Goal: Find specific page/section: Find specific page/section

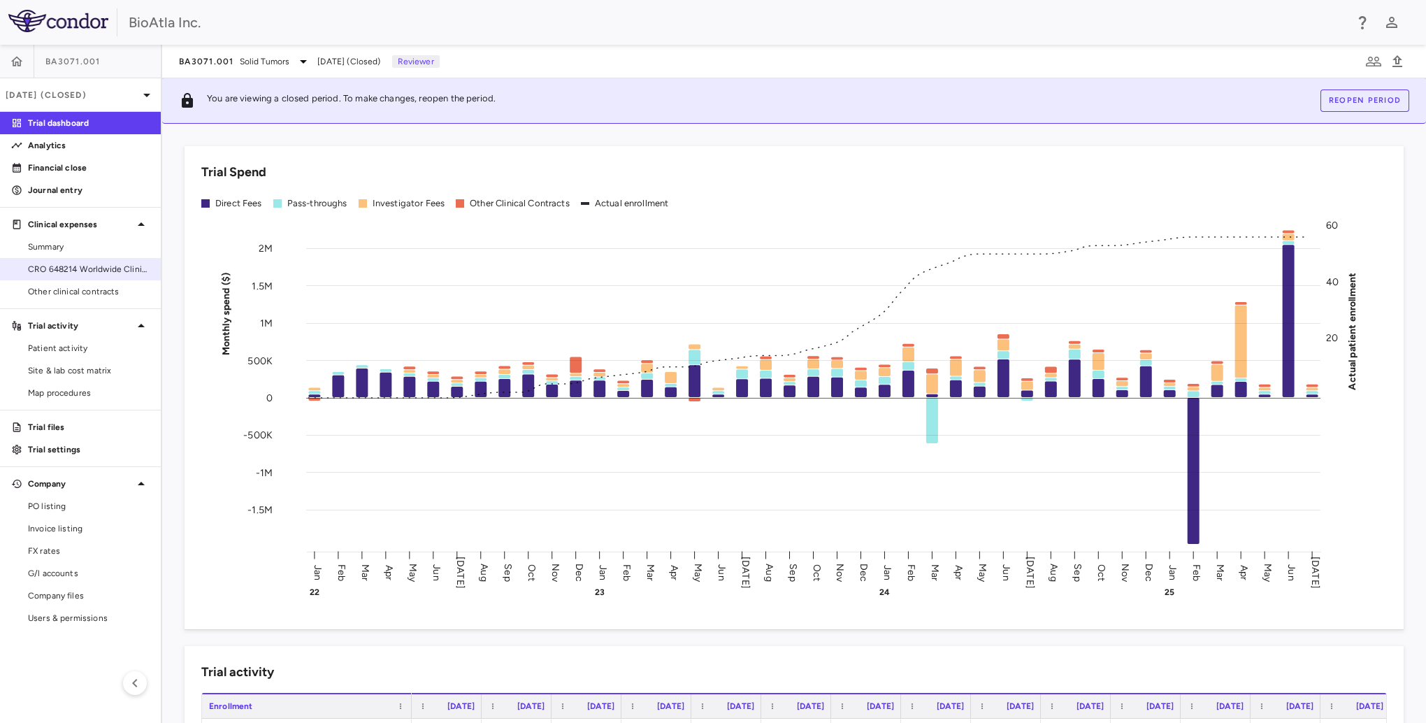
click at [66, 268] on span "CRO 648214 Worldwide Clinical Trials Holdings, Inc." at bounding box center [89, 269] width 122 height 13
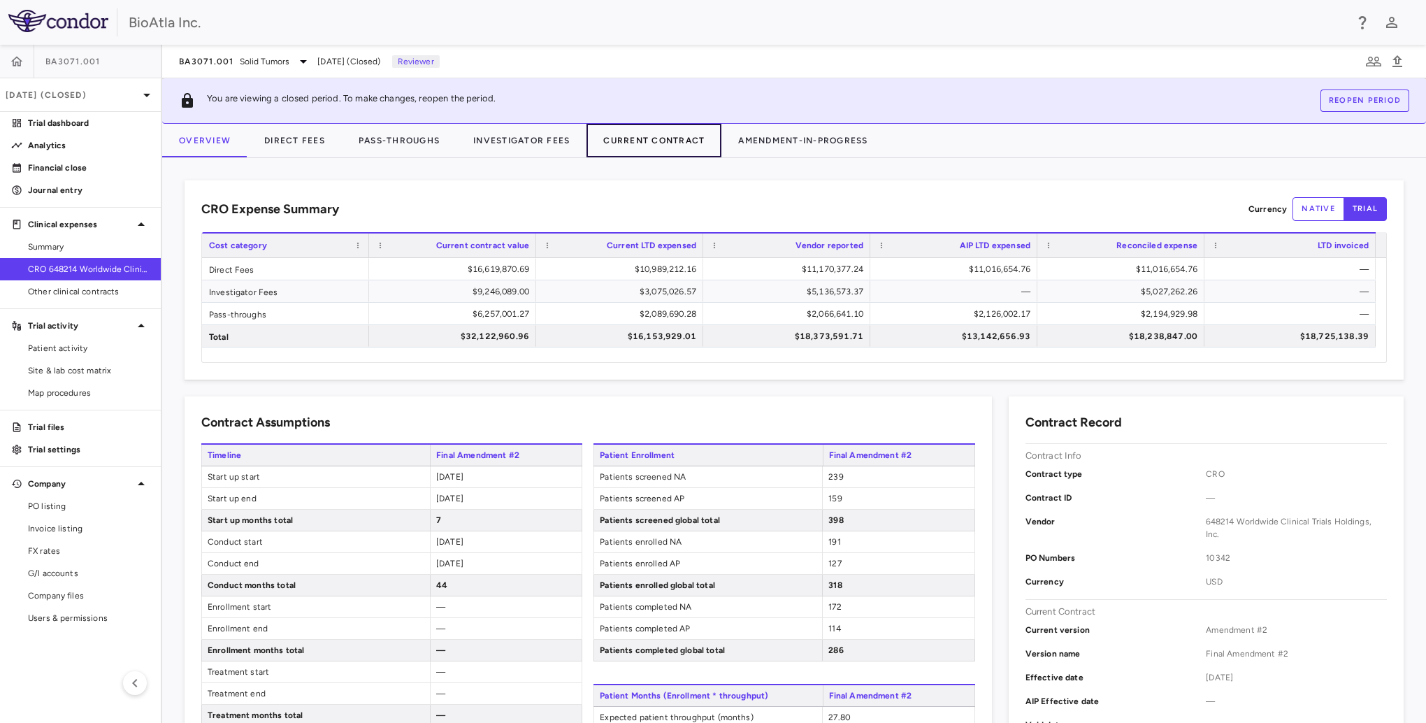
click at [660, 141] on button "Current Contract" at bounding box center [654, 141] width 135 height 34
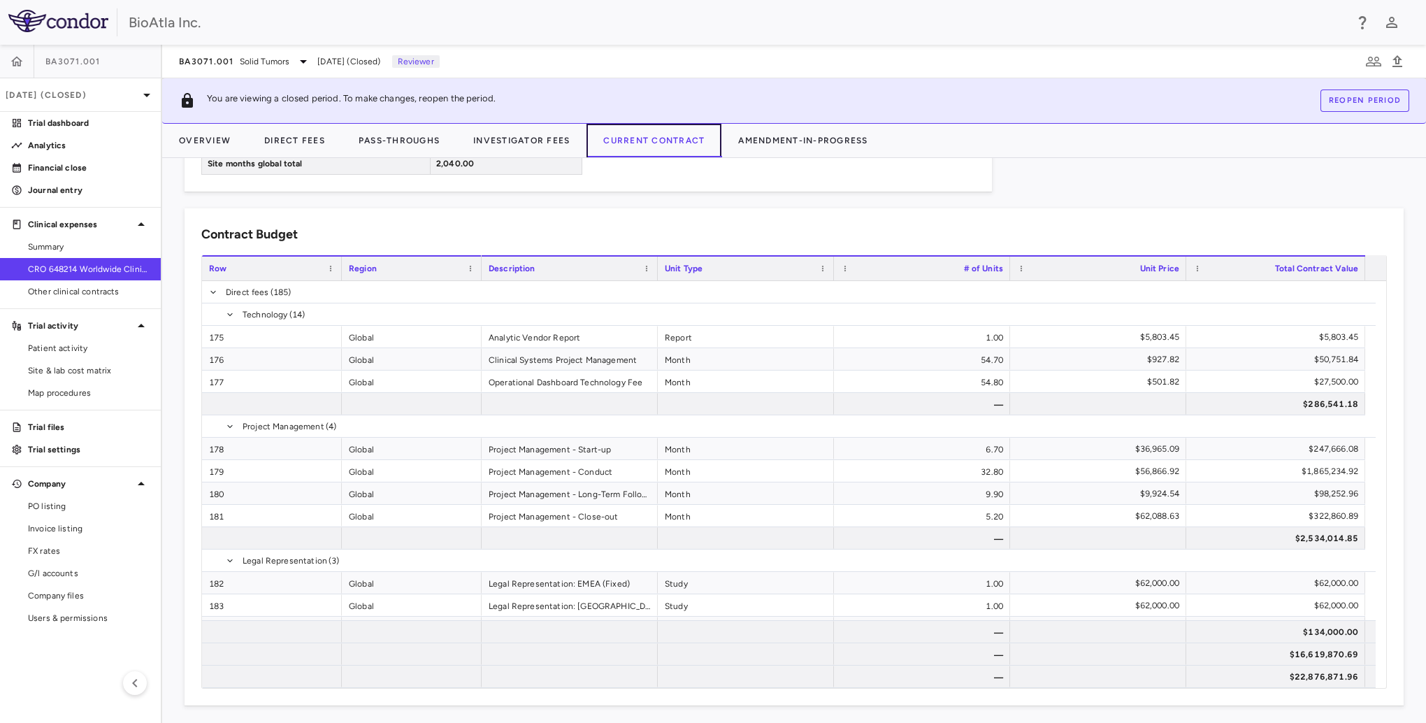
scroll to position [4474, 0]
